Goal: Information Seeking & Learning: Learn about a topic

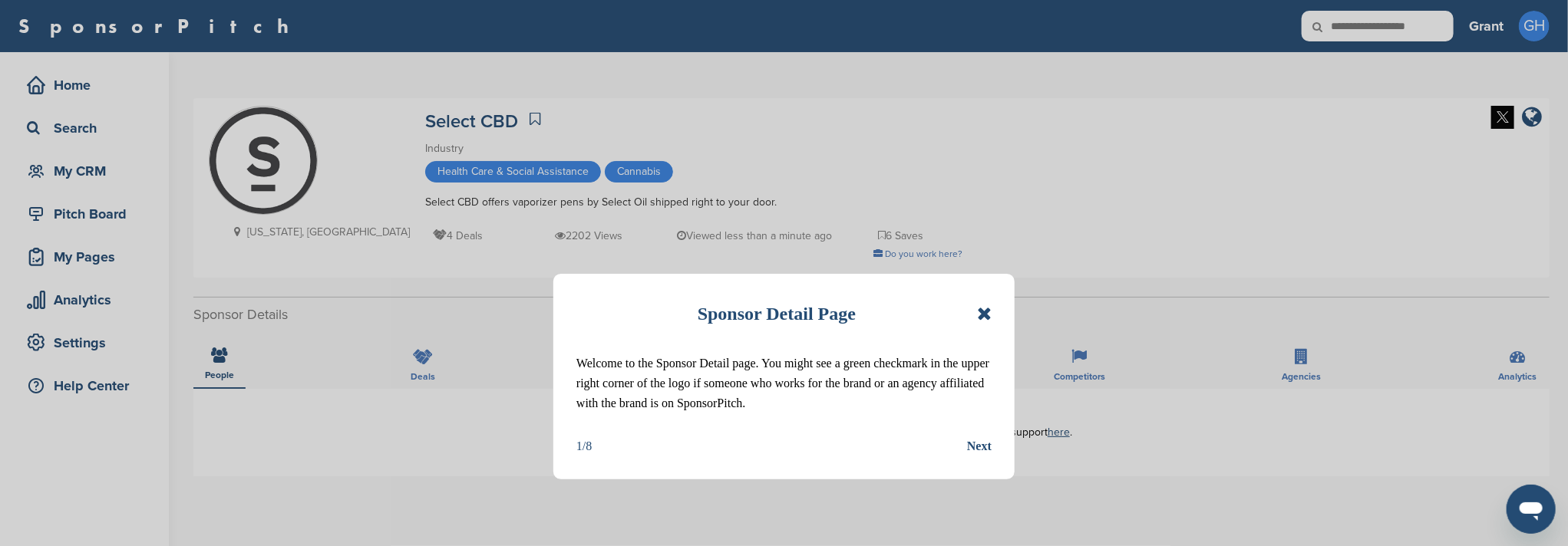
click at [982, 308] on icon at bounding box center [985, 314] width 15 height 19
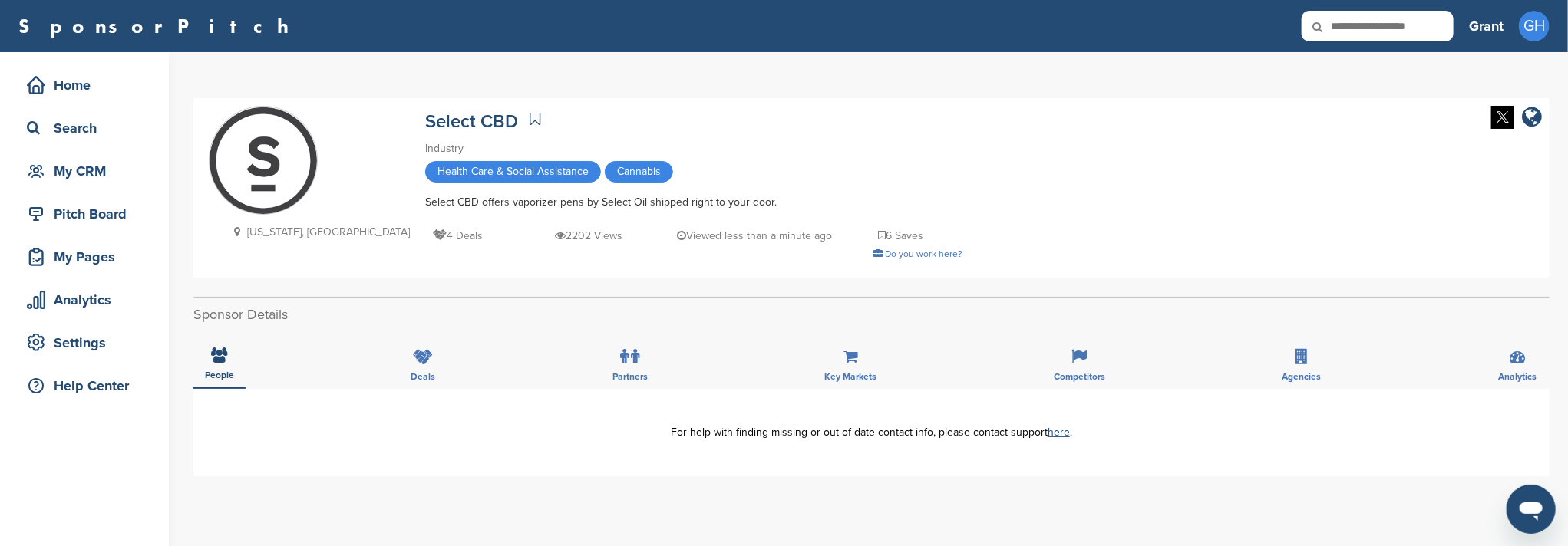
scroll to position [102, 0]
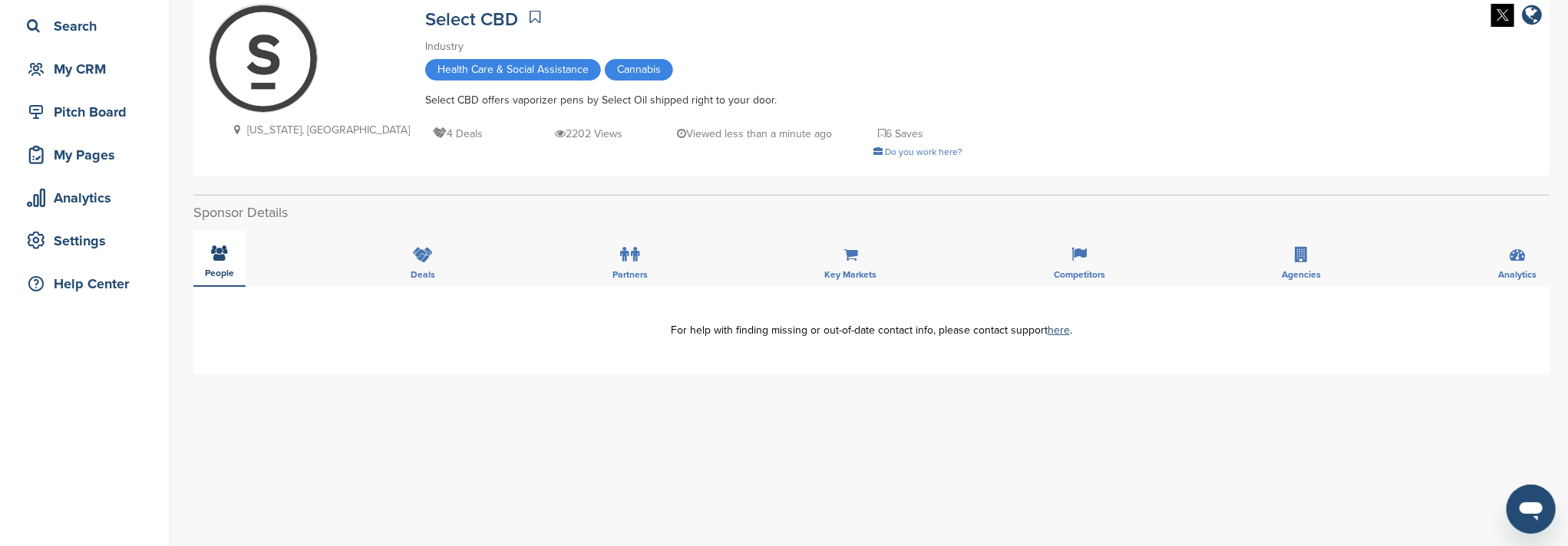
click at [217, 261] on icon at bounding box center [220, 253] width 16 height 15
click at [437, 270] on div "Deals" at bounding box center [423, 258] width 48 height 57
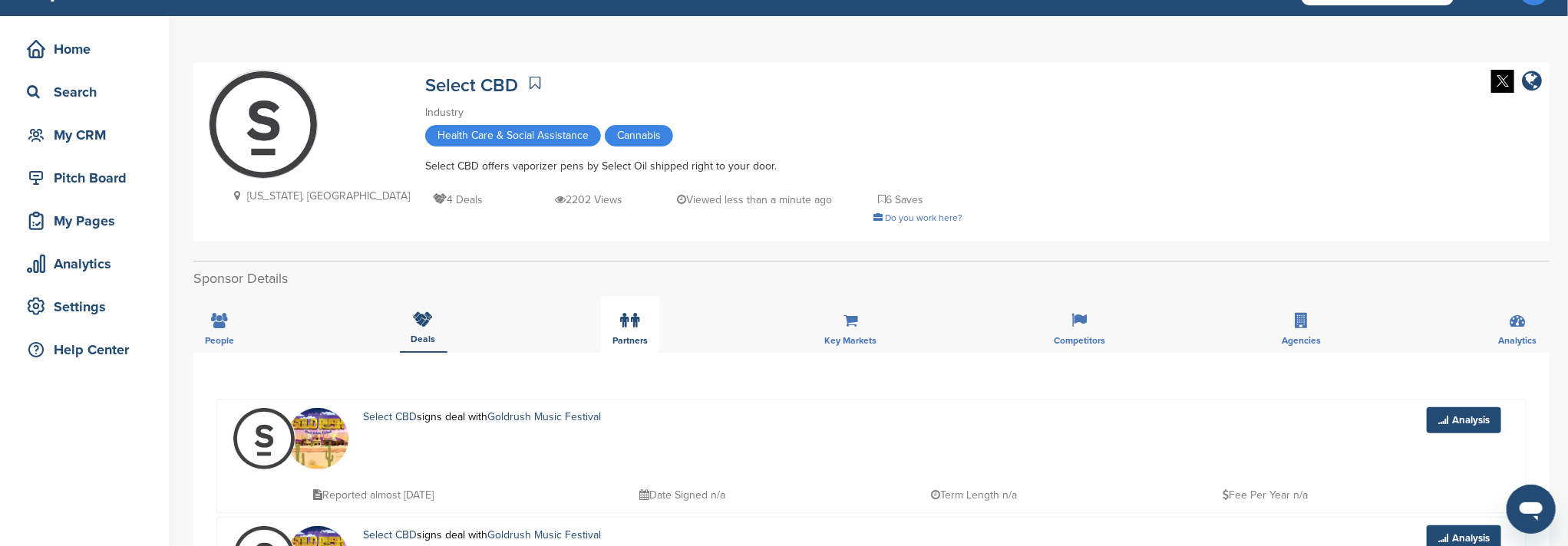
scroll to position [0, 0]
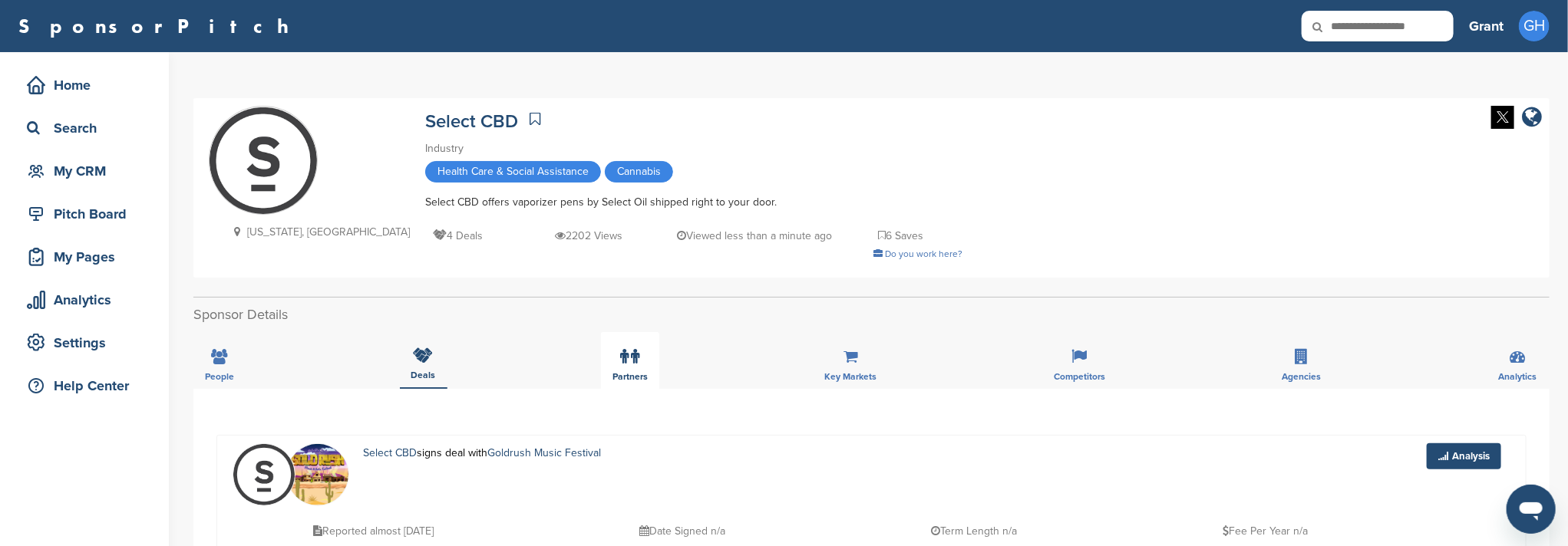
click at [622, 362] on icon at bounding box center [625, 356] width 8 height 15
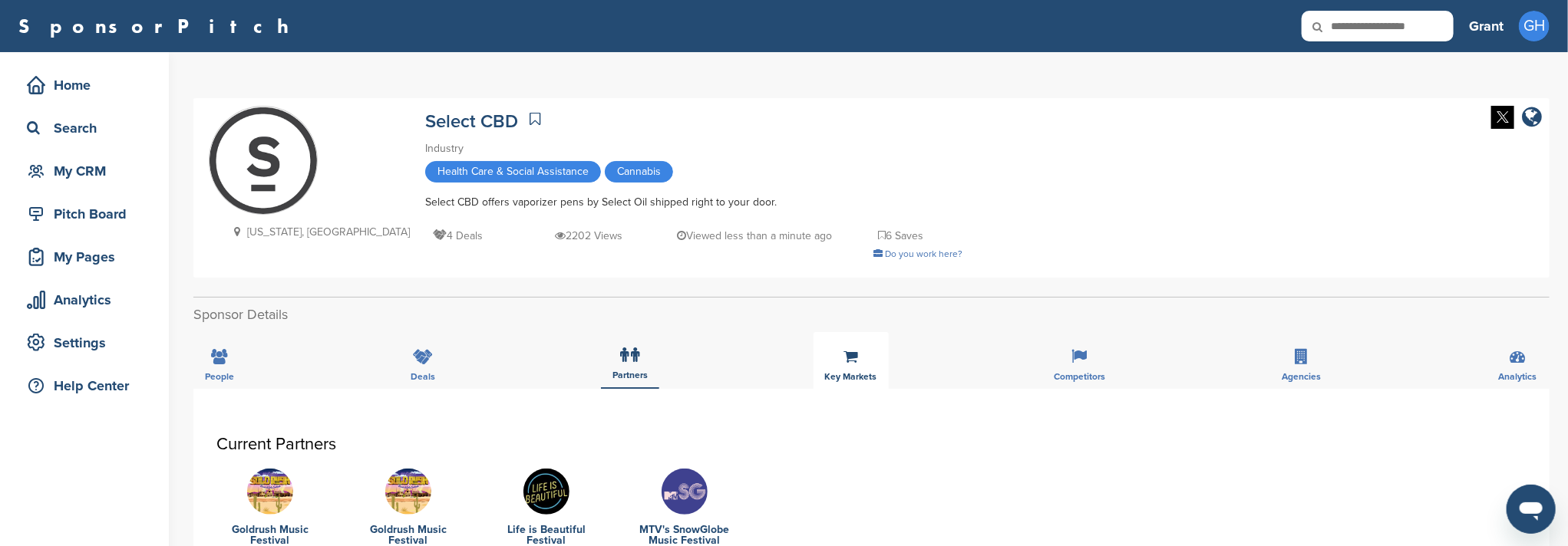
click at [858, 355] on div "Key Markets" at bounding box center [851, 360] width 75 height 57
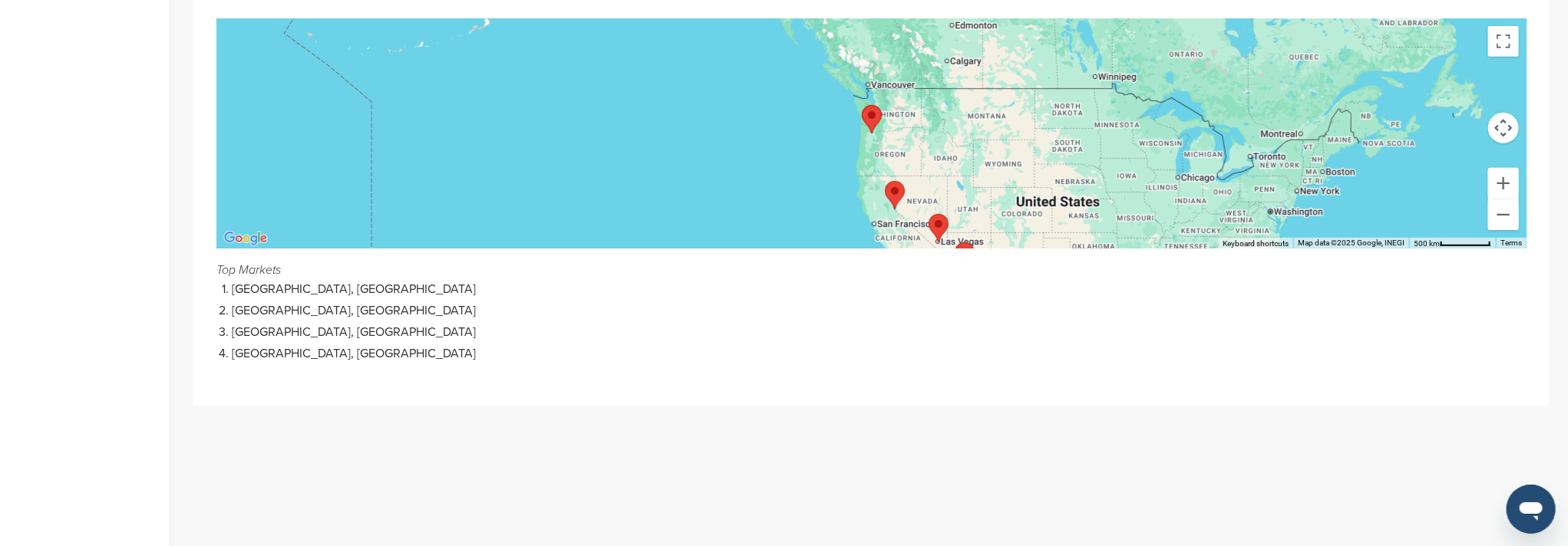
scroll to position [102, 0]
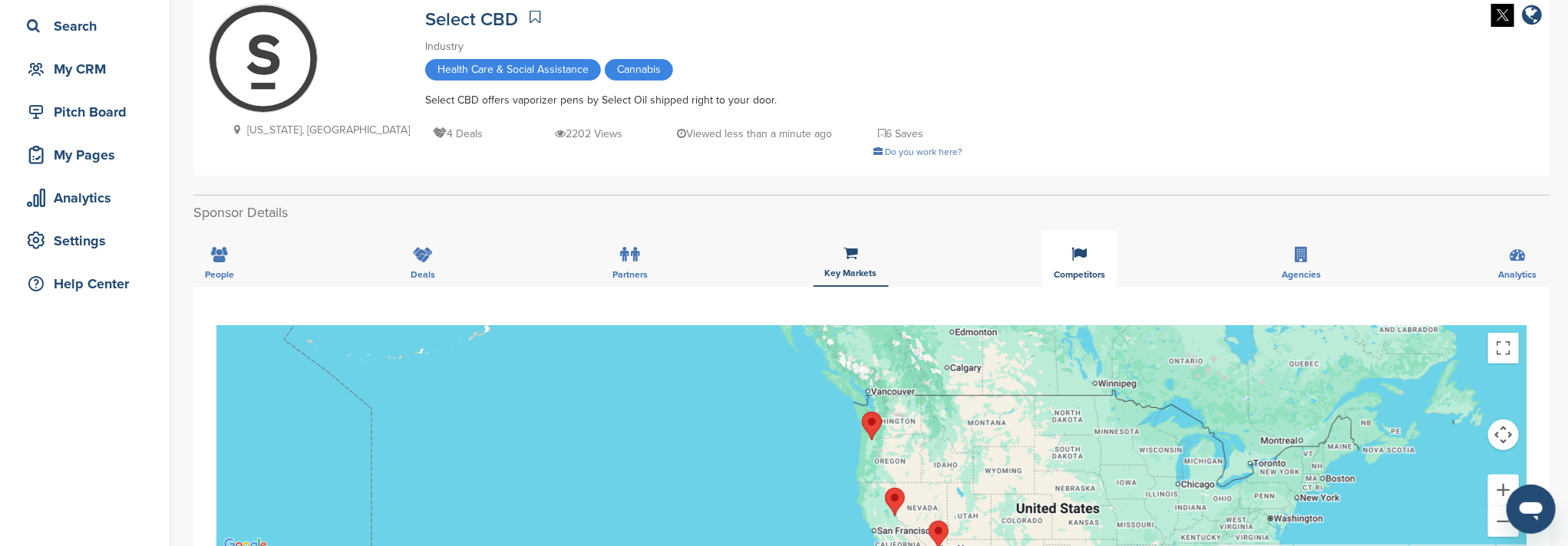
click at [1080, 263] on div "Competitors" at bounding box center [1079, 258] width 75 height 57
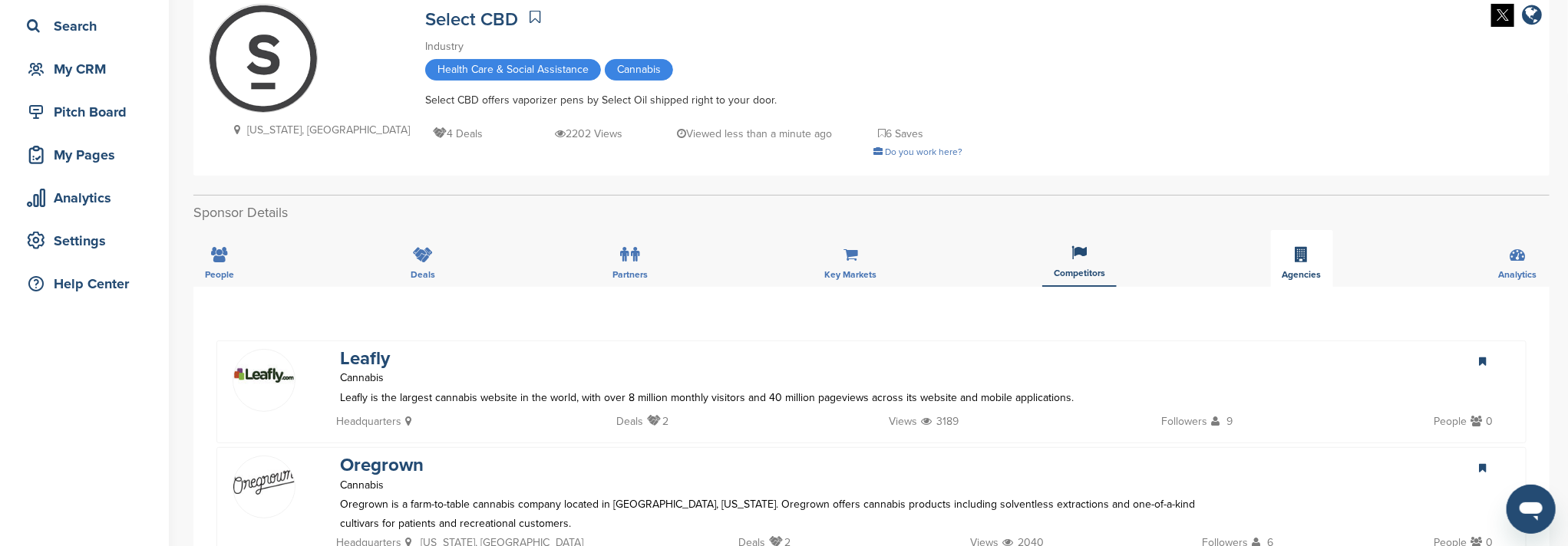
click at [1306, 253] on icon at bounding box center [1302, 254] width 13 height 15
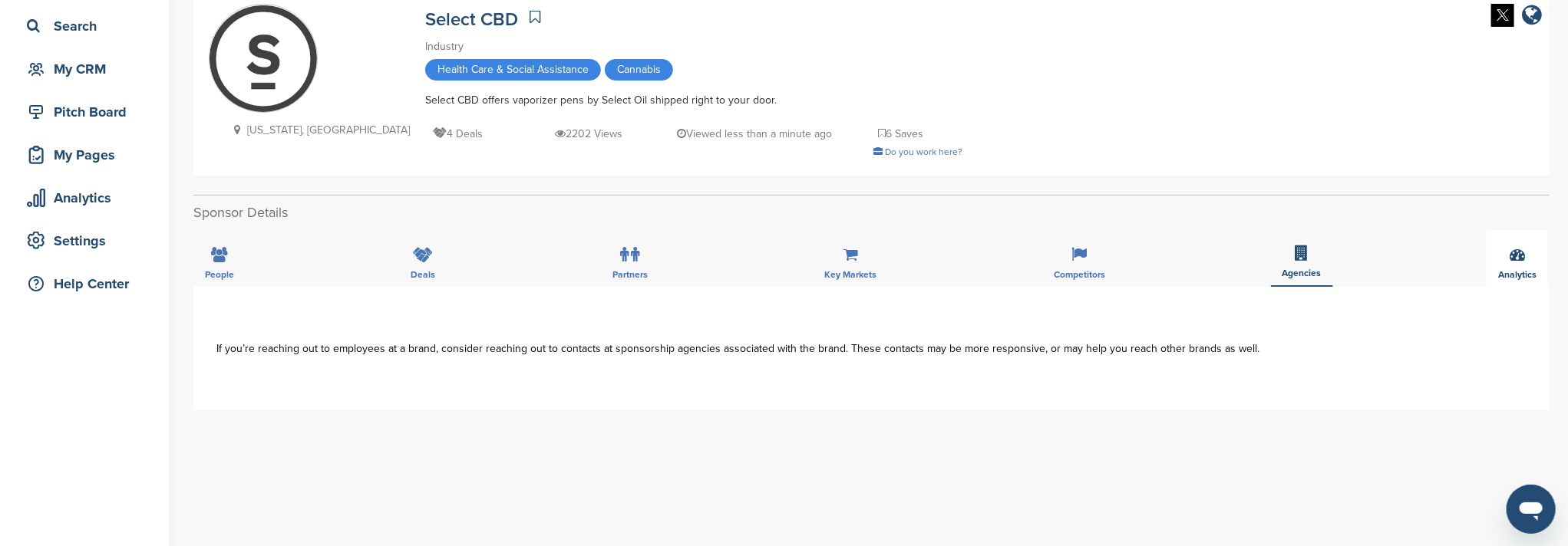
click at [1521, 252] on icon at bounding box center [1517, 254] width 15 height 15
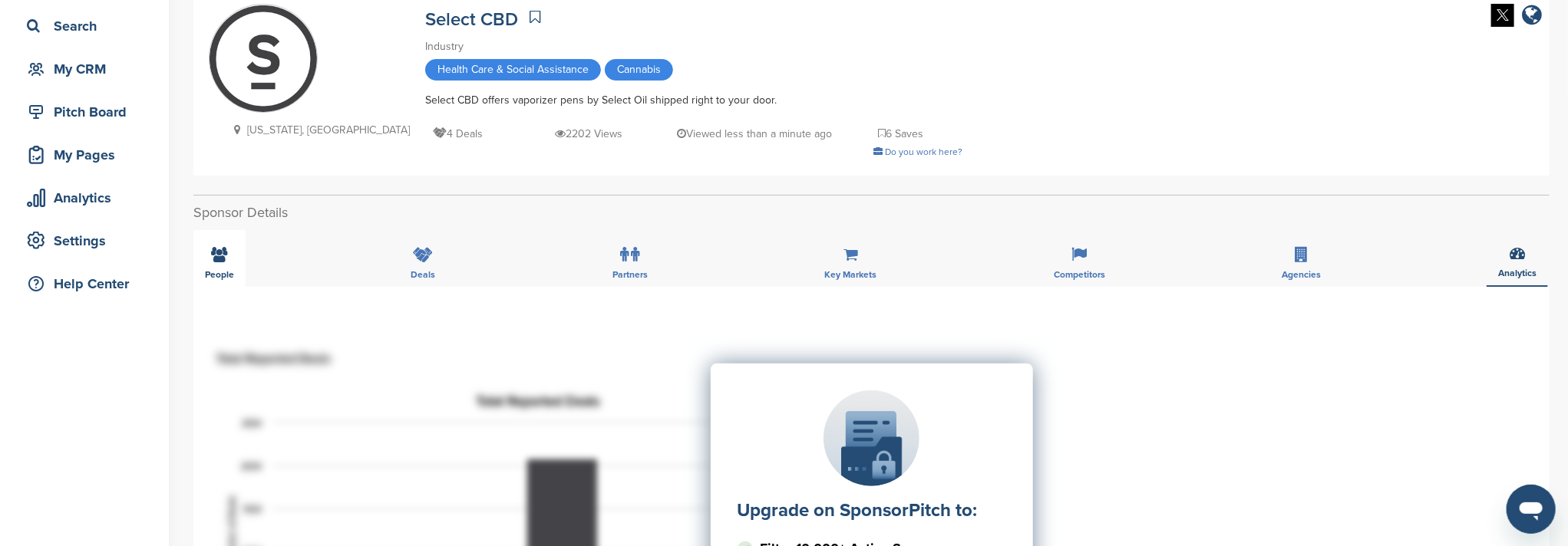
click at [228, 260] on div "People" at bounding box center [220, 258] width 52 height 57
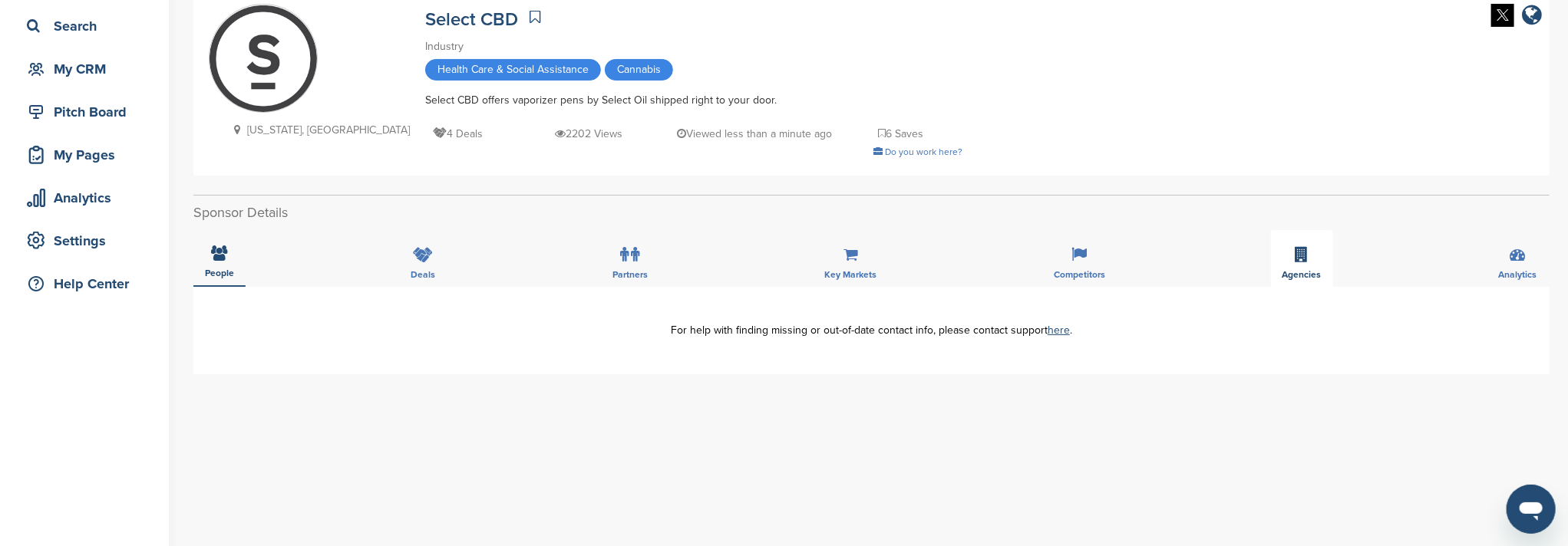
click at [1288, 259] on div "Agencies" at bounding box center [1301, 258] width 62 height 57
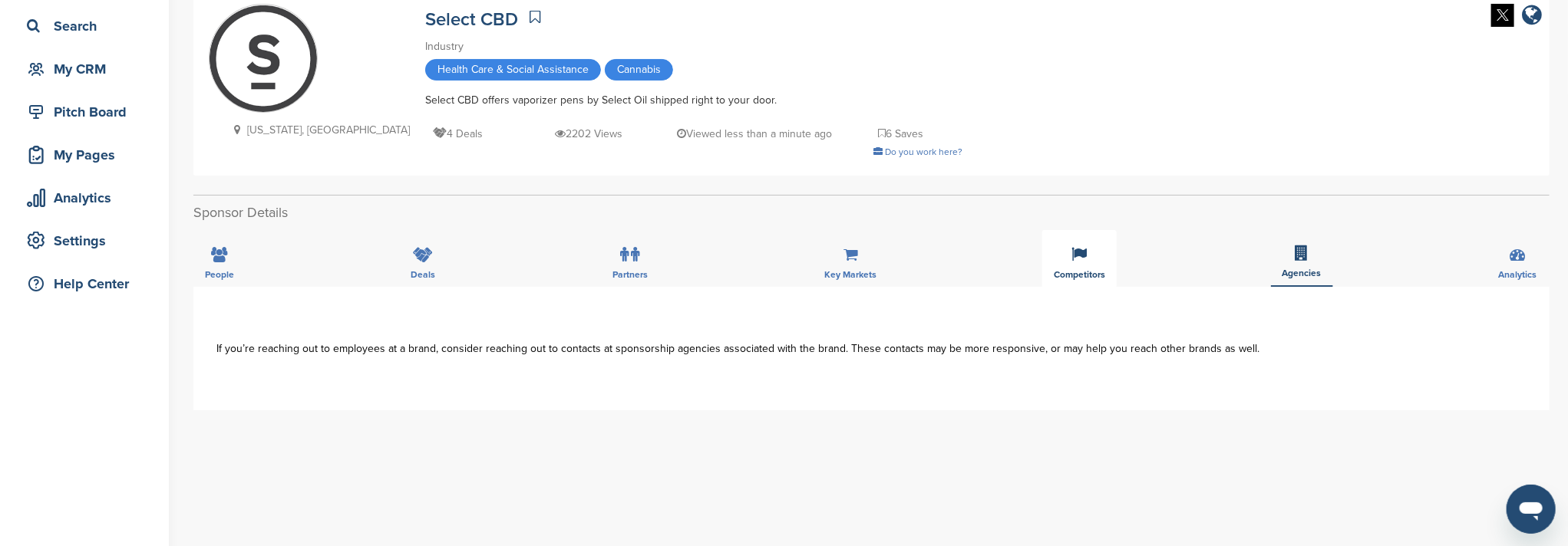
click at [1103, 271] on span "Competitors" at bounding box center [1079, 274] width 51 height 9
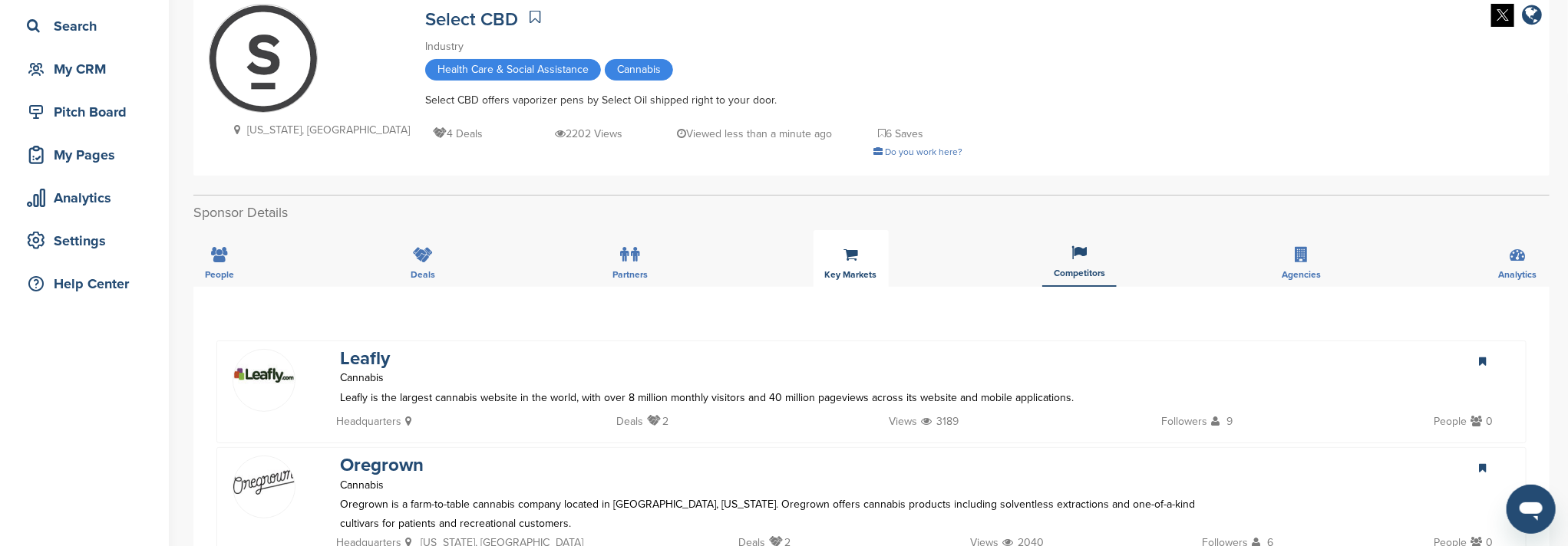
click at [868, 255] on div "Key Markets" at bounding box center [851, 258] width 75 height 57
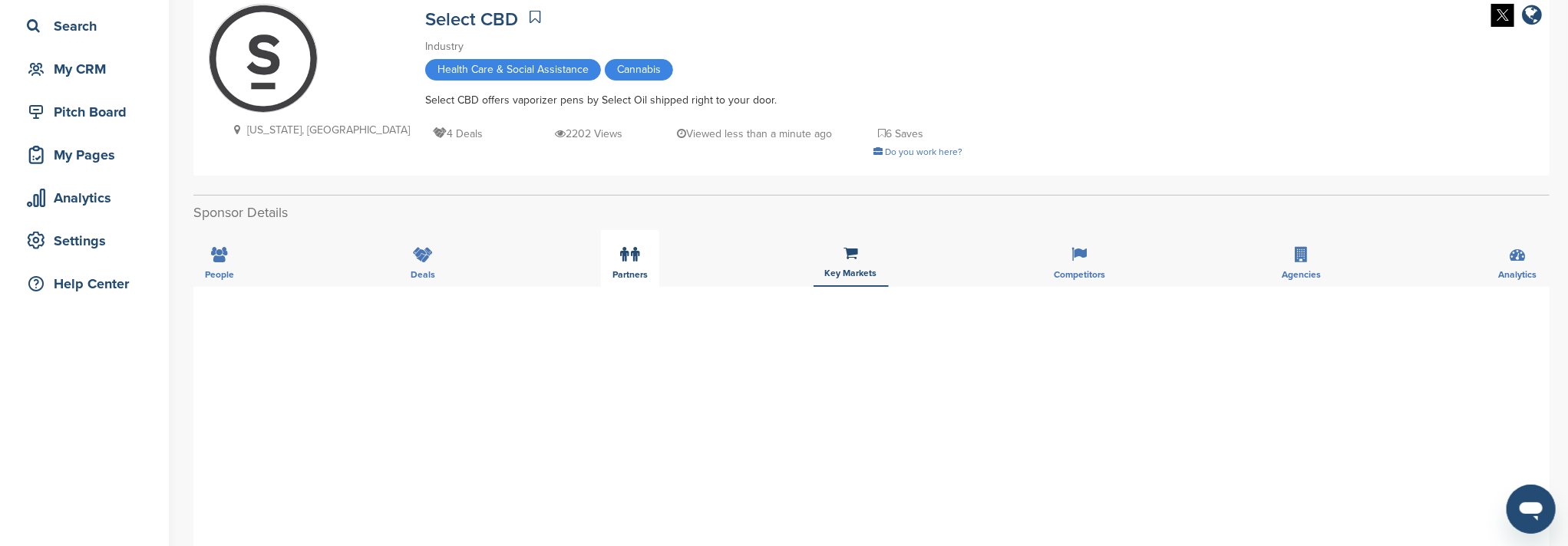
click at [622, 267] on label at bounding box center [630, 254] width 19 height 31
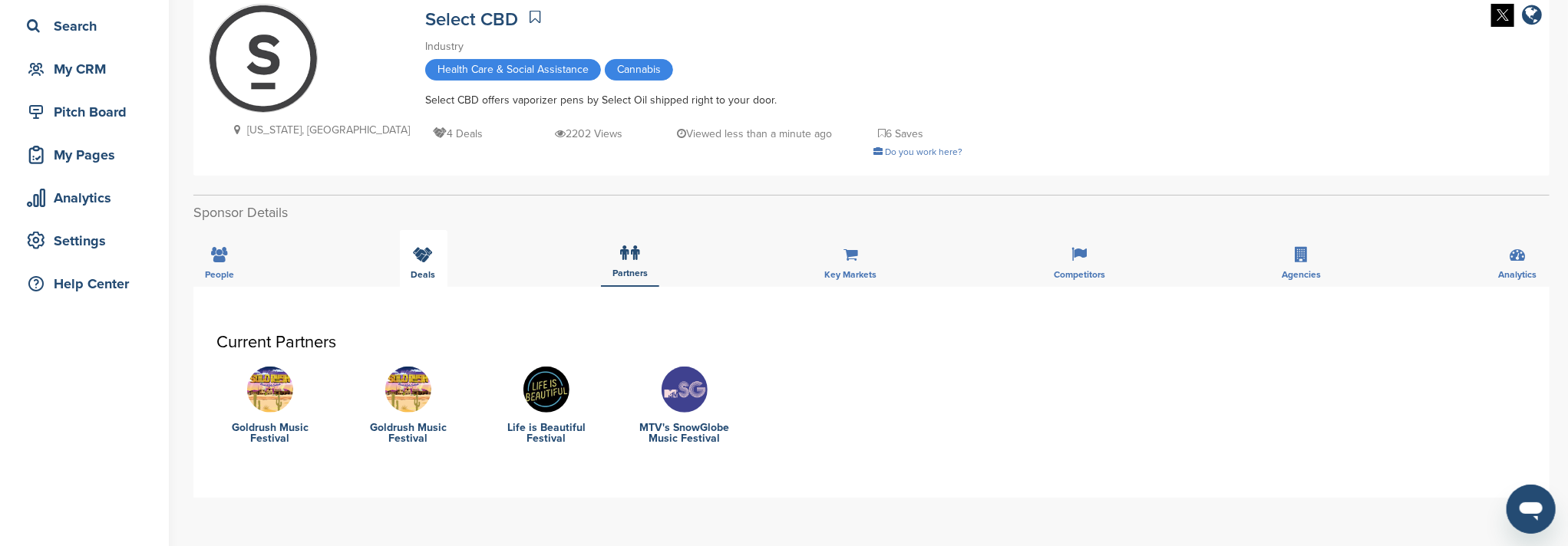
click at [420, 262] on icon at bounding box center [423, 254] width 20 height 15
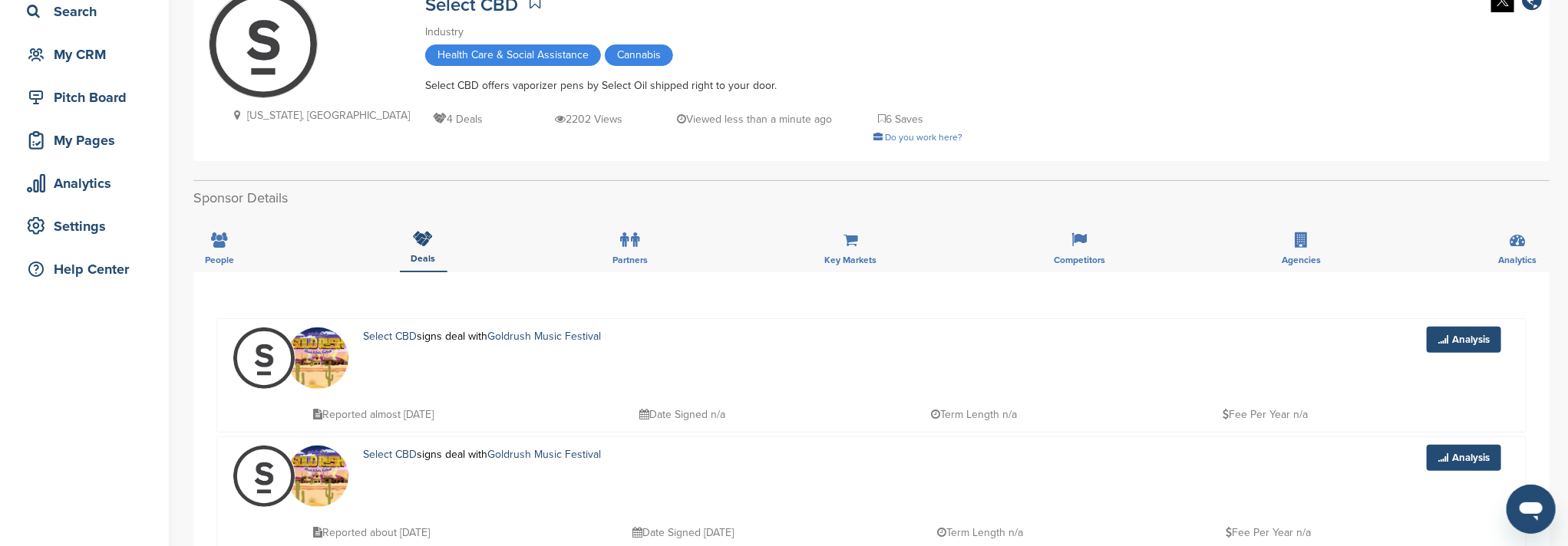
scroll to position [0, 0]
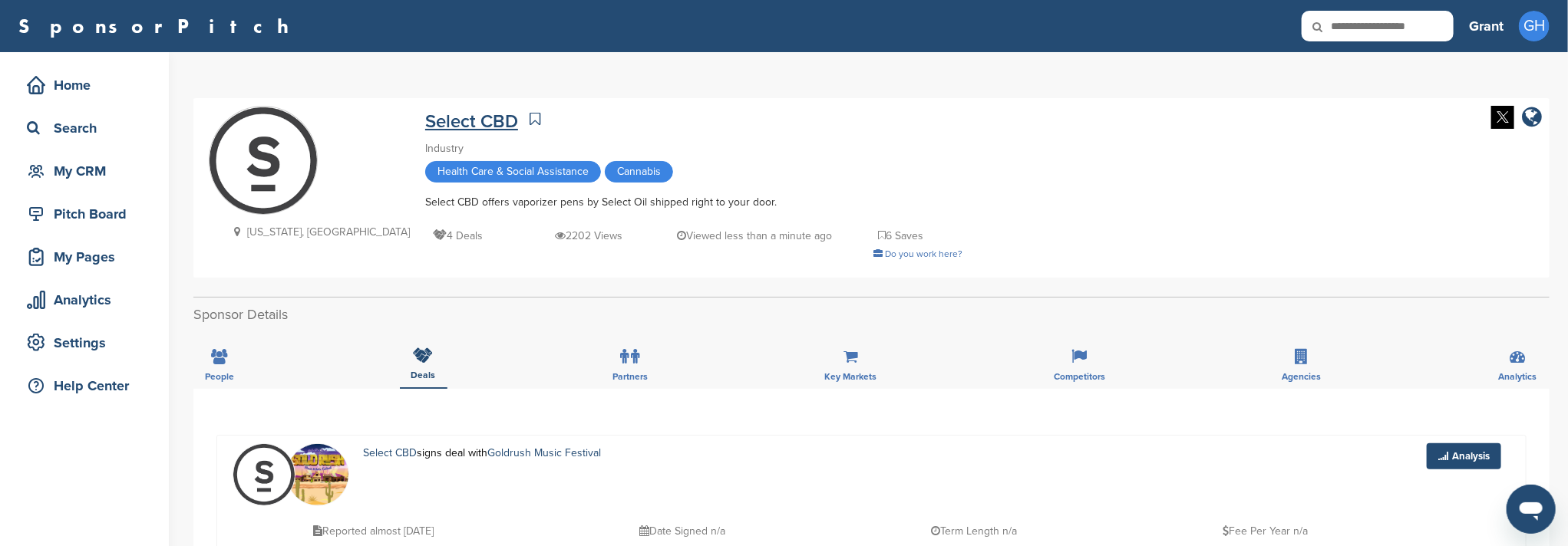
click at [425, 127] on link "Select CBD" at bounding box center [472, 121] width 93 height 22
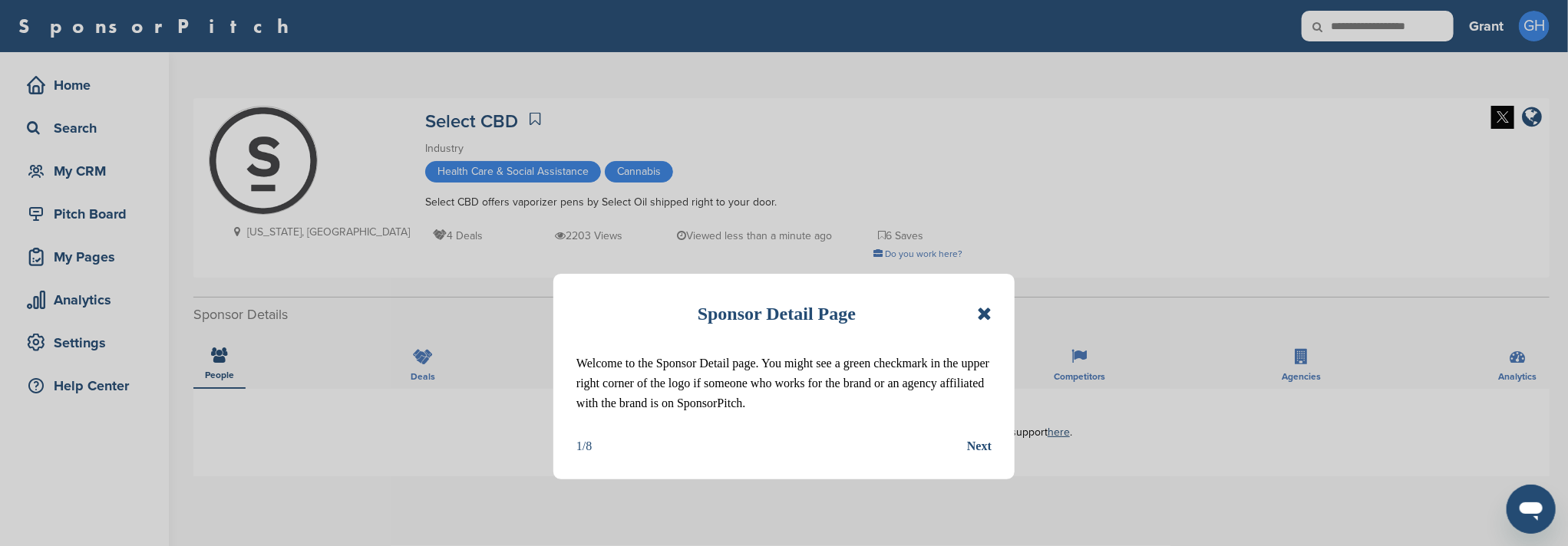
click at [976, 444] on div "Next" at bounding box center [979, 446] width 24 height 20
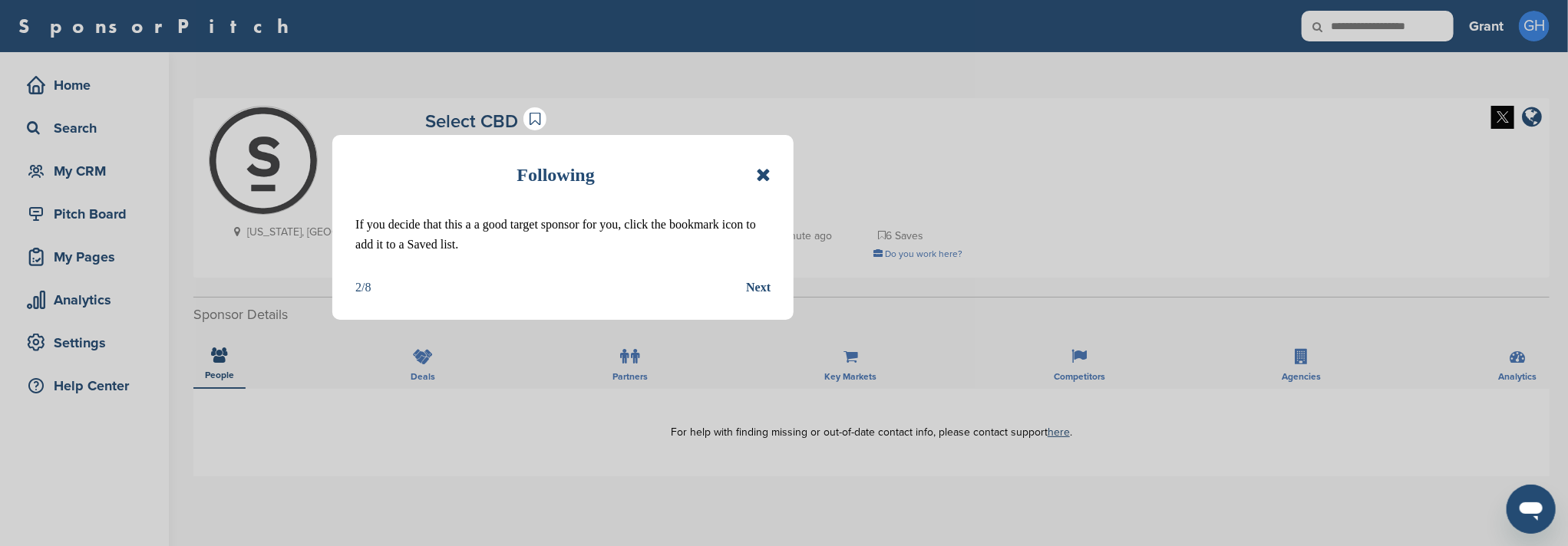
click at [976, 444] on div "Following If you decide that this a a good target sponsor for you, click the bo…" at bounding box center [784, 273] width 1568 height 546
click at [774, 173] on div "Following If you decide that this a a good target sponsor for you, click the bo…" at bounding box center [562, 228] width 461 height 186
click at [764, 176] on icon at bounding box center [763, 175] width 15 height 19
